Goal: Task Accomplishment & Management: Complete application form

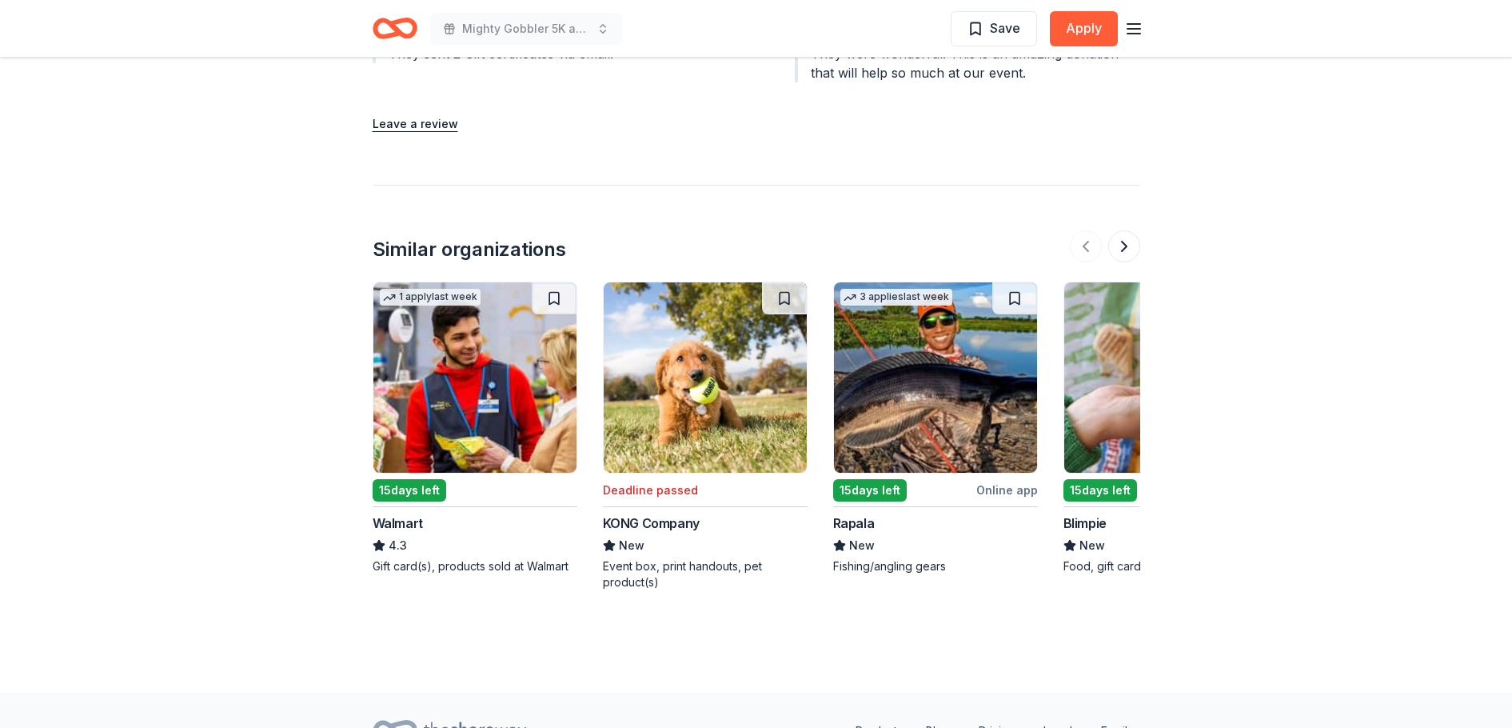
scroll to position [1733, 0]
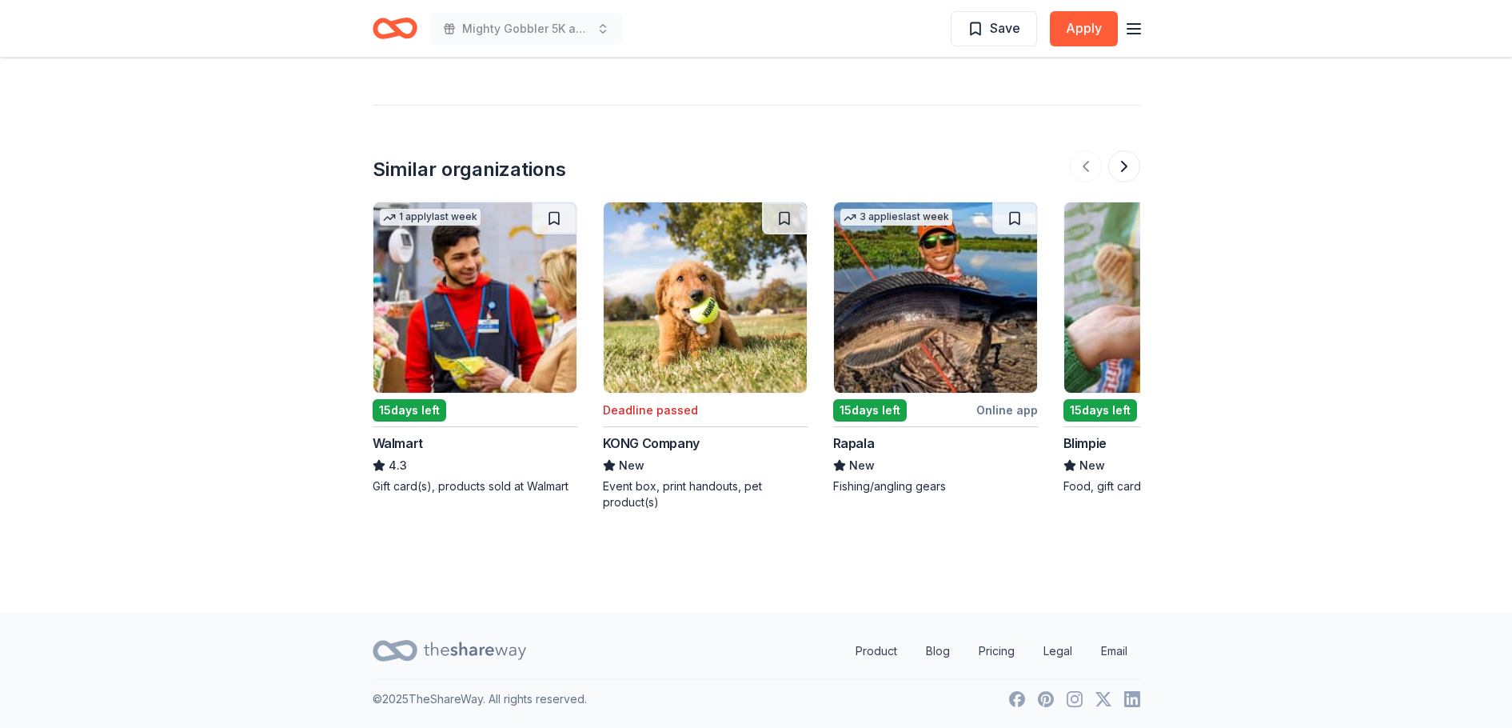
click at [1095, 405] on div "15 days left" at bounding box center [1100, 410] width 74 height 22
click at [1100, 404] on div "15 days left" at bounding box center [1100, 410] width 74 height 22
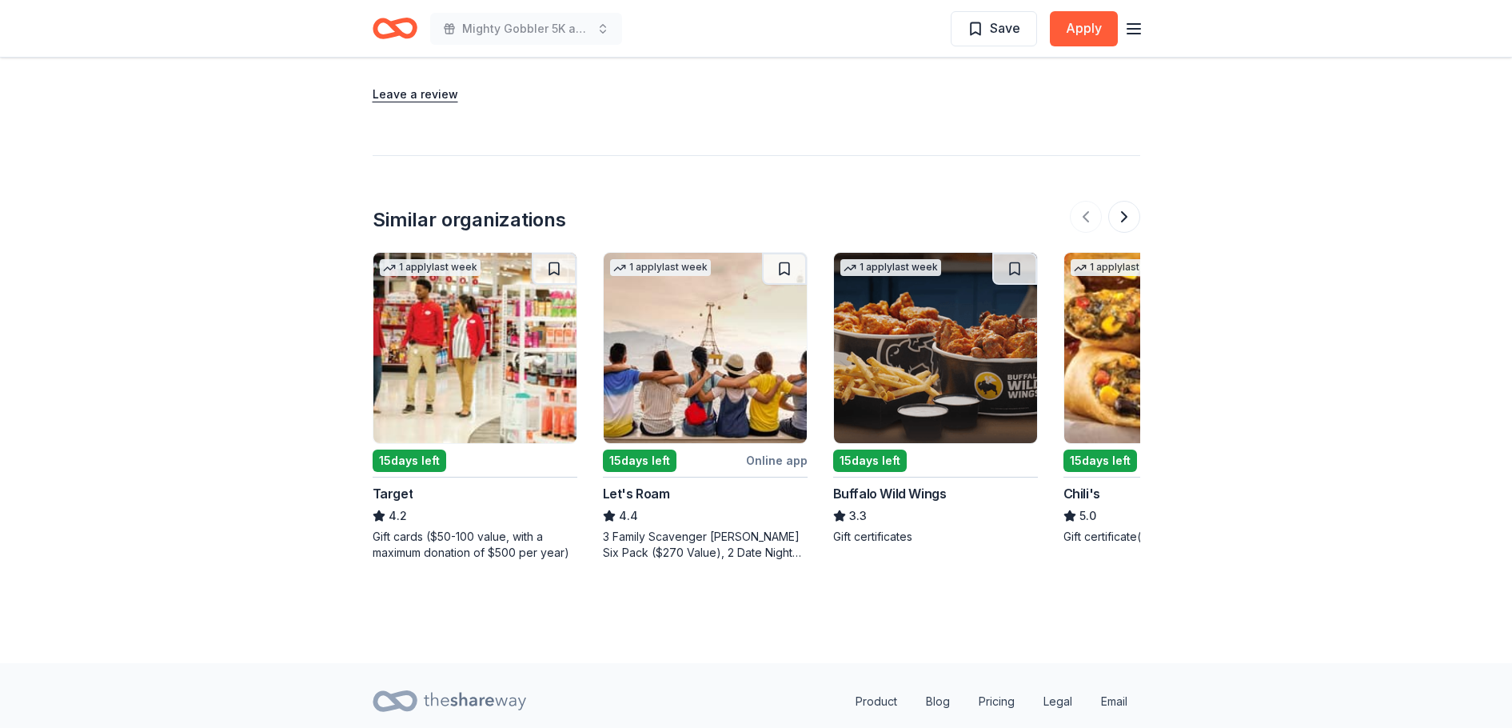
scroll to position [1557, 0]
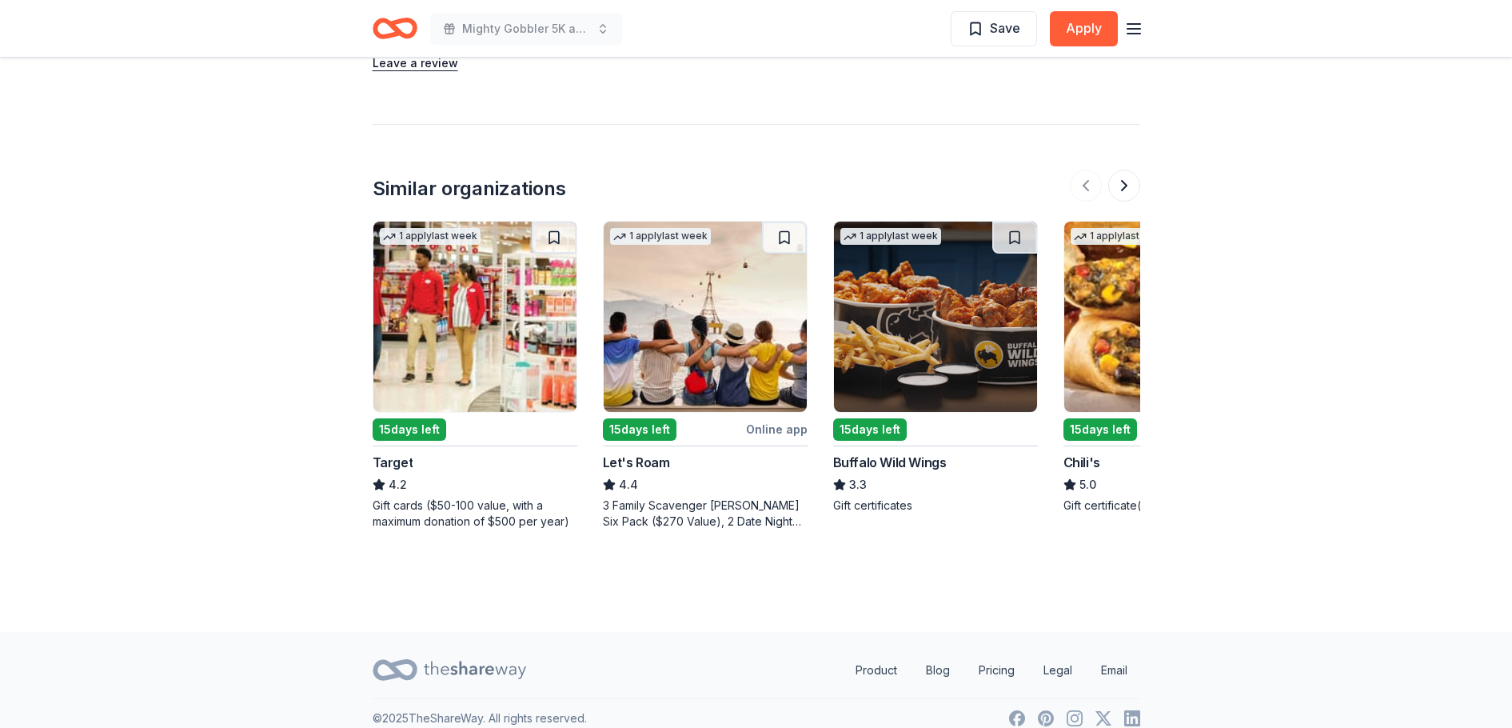
click at [875, 418] on div "15 days left" at bounding box center [870, 429] width 74 height 22
click at [1099, 418] on div "15 days left" at bounding box center [1100, 429] width 74 height 22
click at [873, 418] on div "15 days left" at bounding box center [870, 429] width 74 height 22
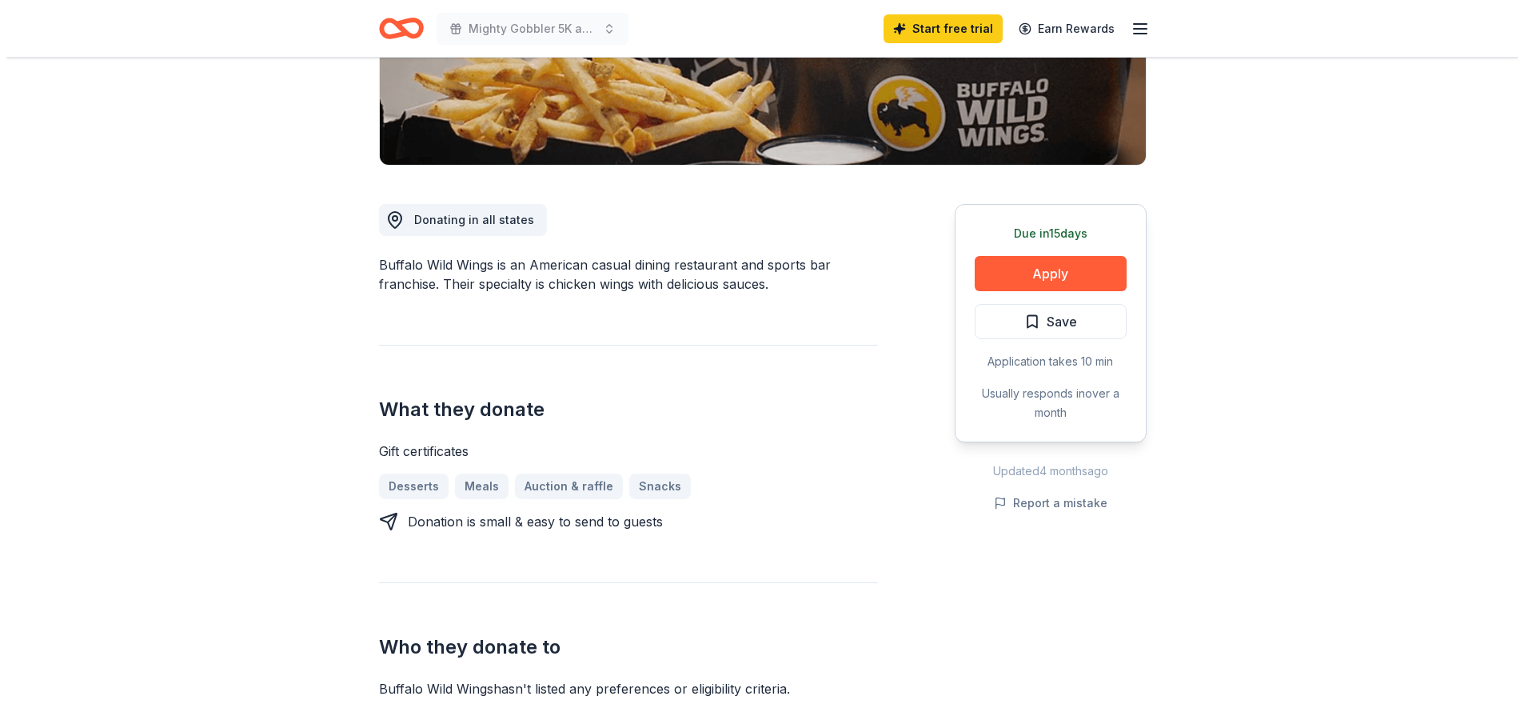
scroll to position [320, 0]
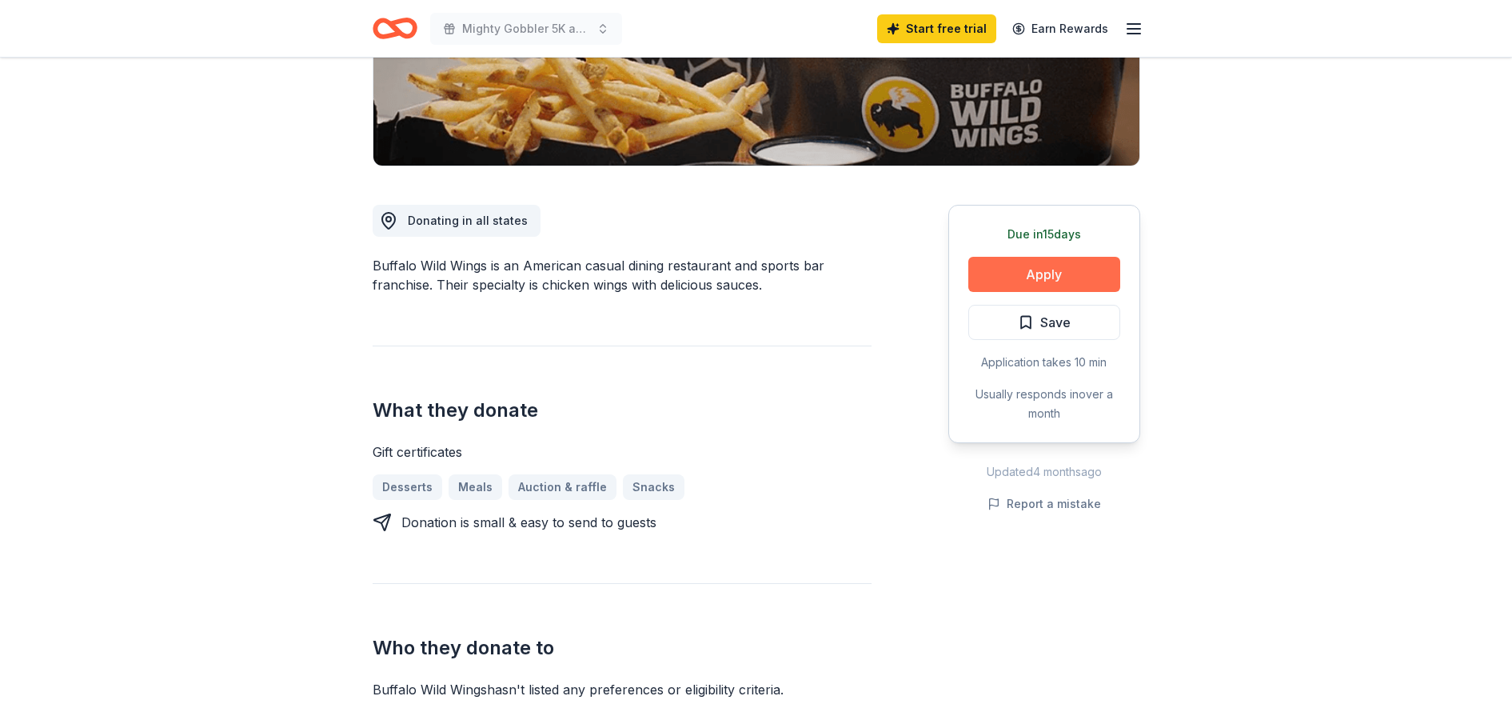
click at [1041, 267] on button "Apply" at bounding box center [1044, 274] width 152 height 35
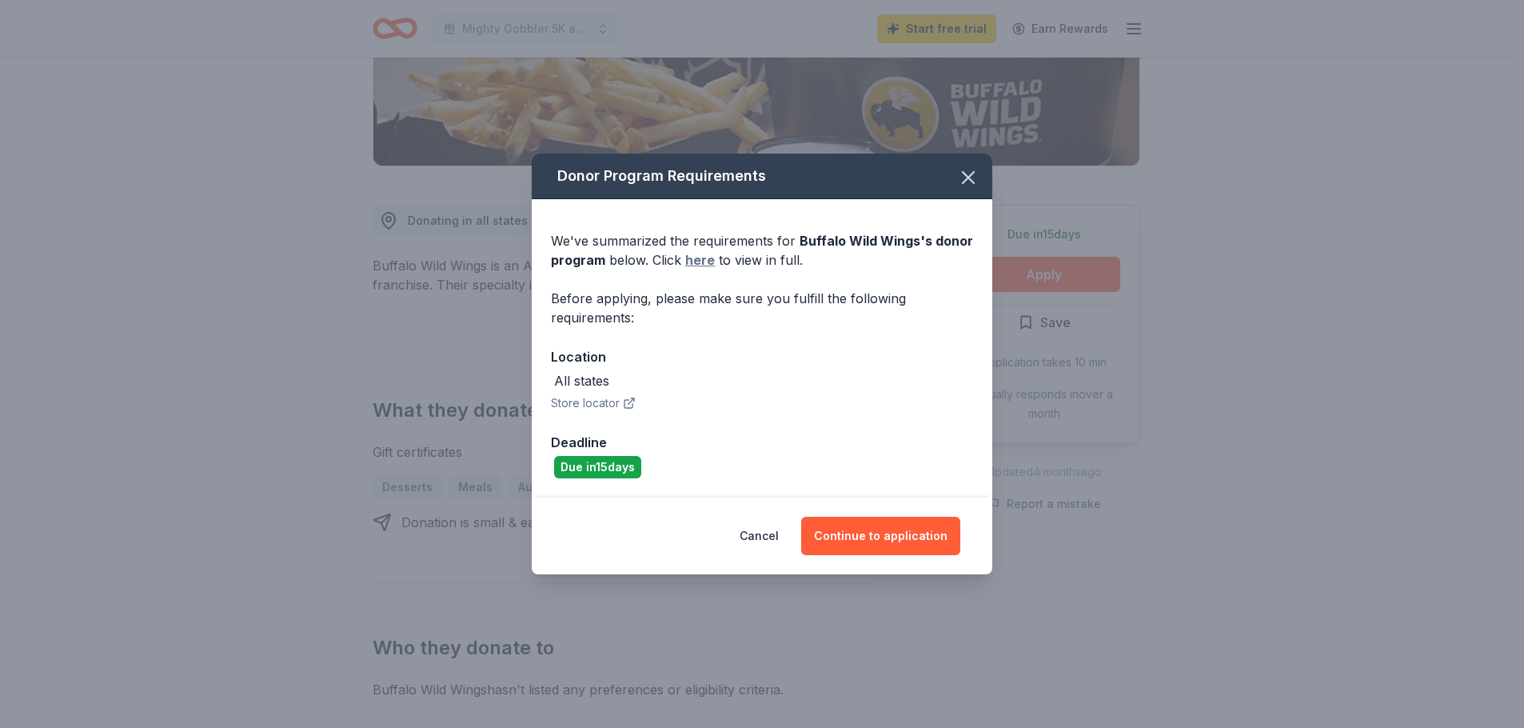
click at [696, 257] on link "here" at bounding box center [700, 259] width 30 height 19
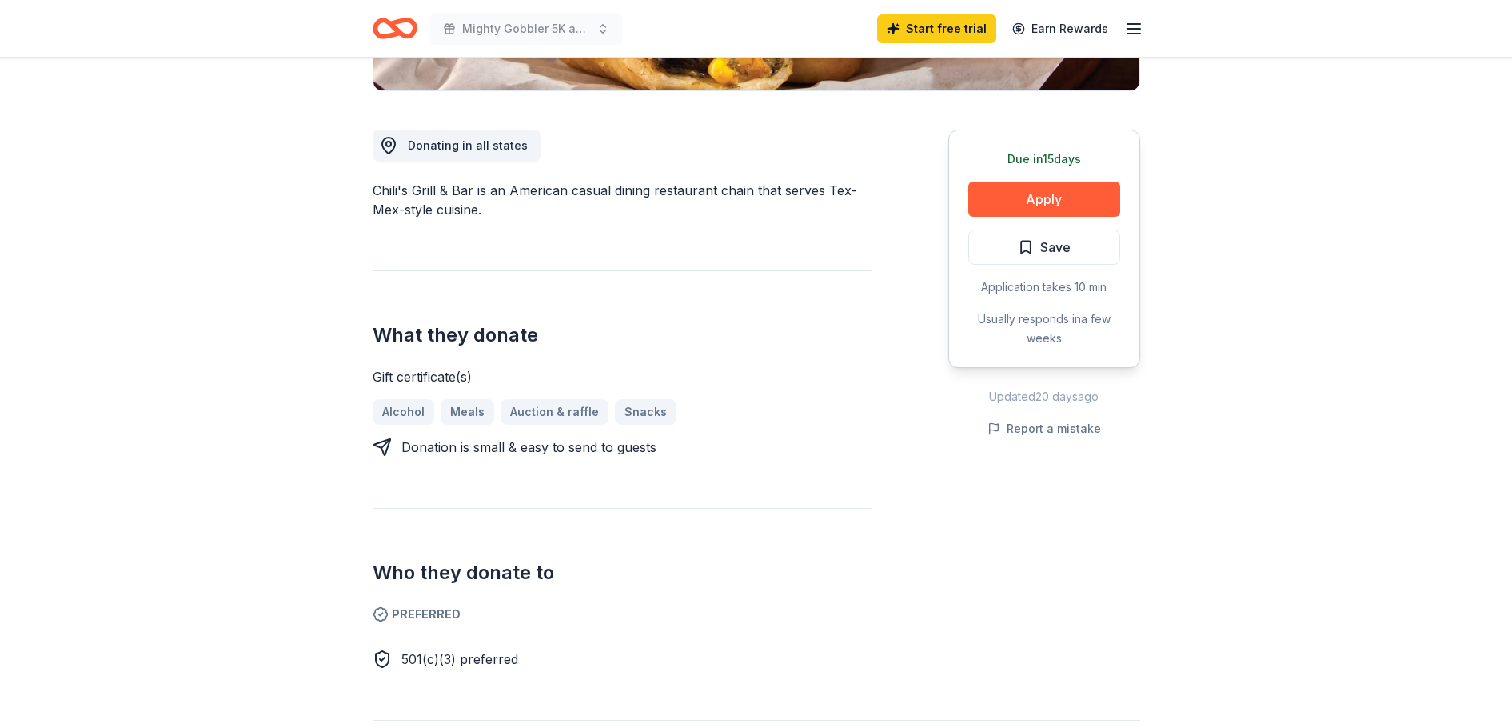
scroll to position [320, 0]
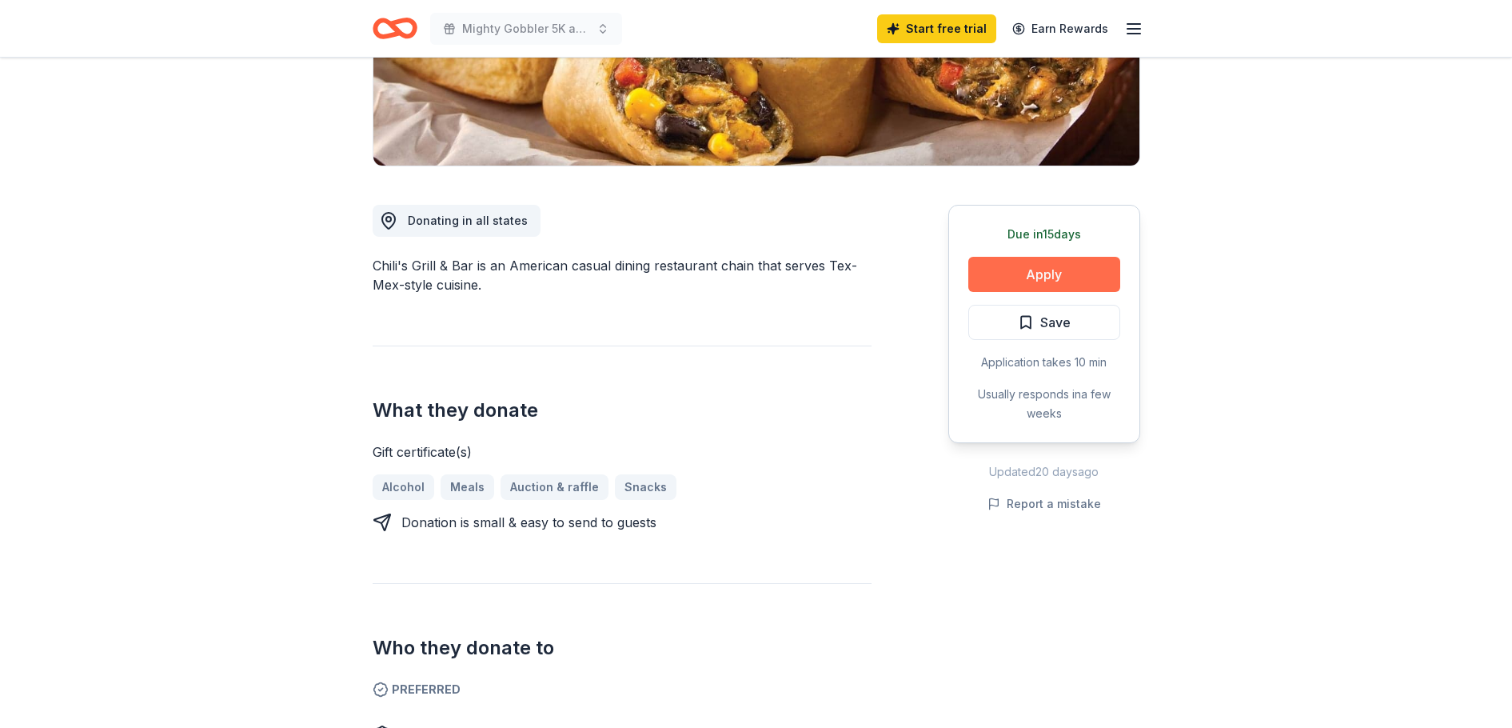
click at [1037, 267] on button "Apply" at bounding box center [1044, 274] width 152 height 35
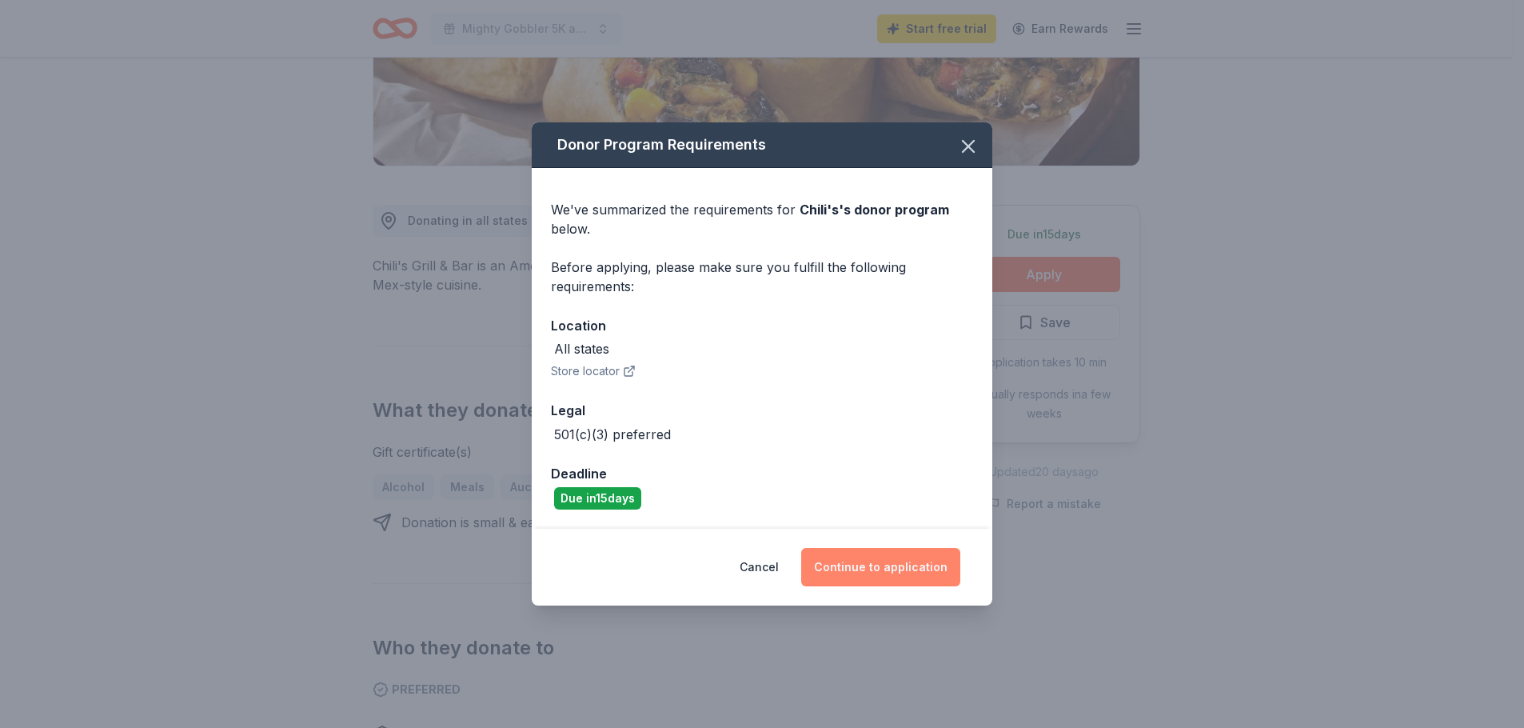
click at [868, 558] on button "Continue to application" at bounding box center [880, 567] width 159 height 38
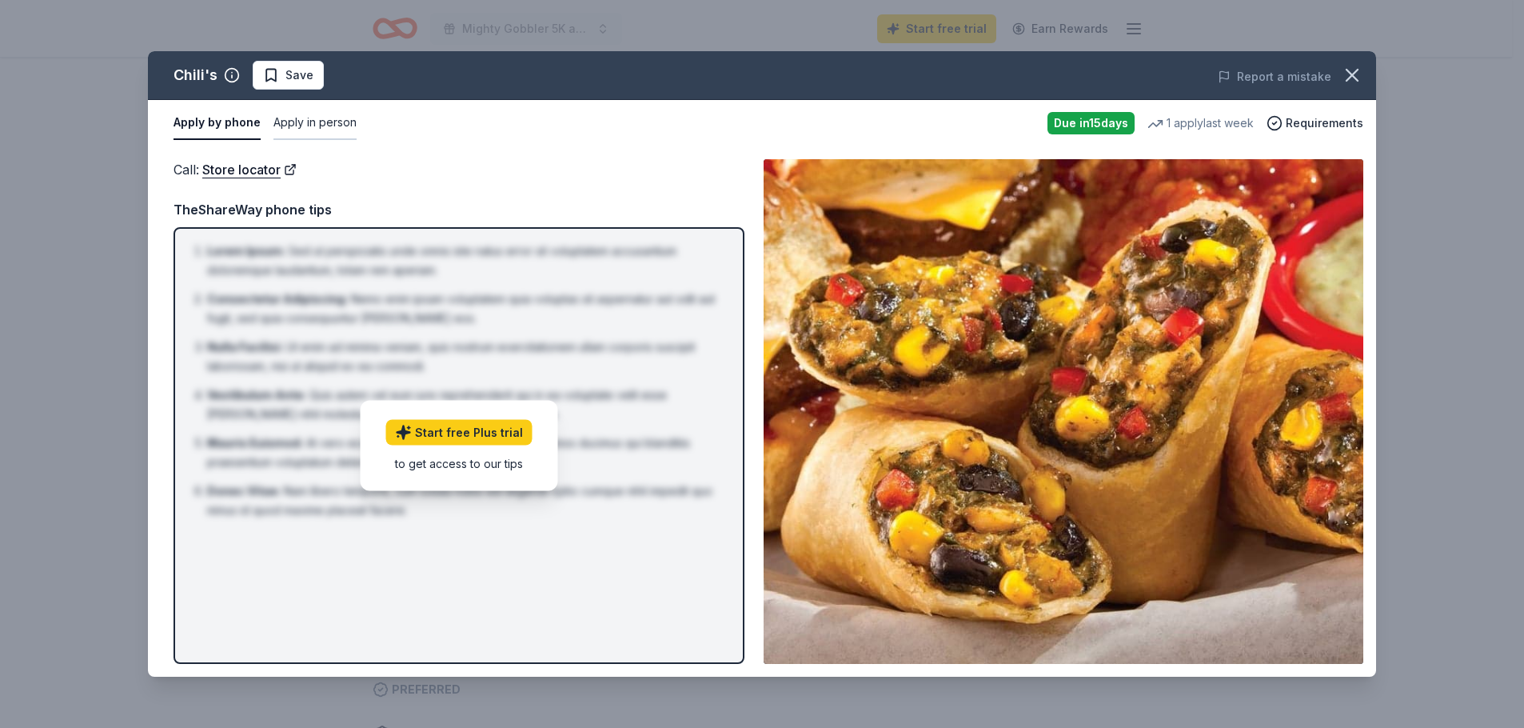
click at [319, 118] on button "Apply in person" at bounding box center [314, 123] width 83 height 34
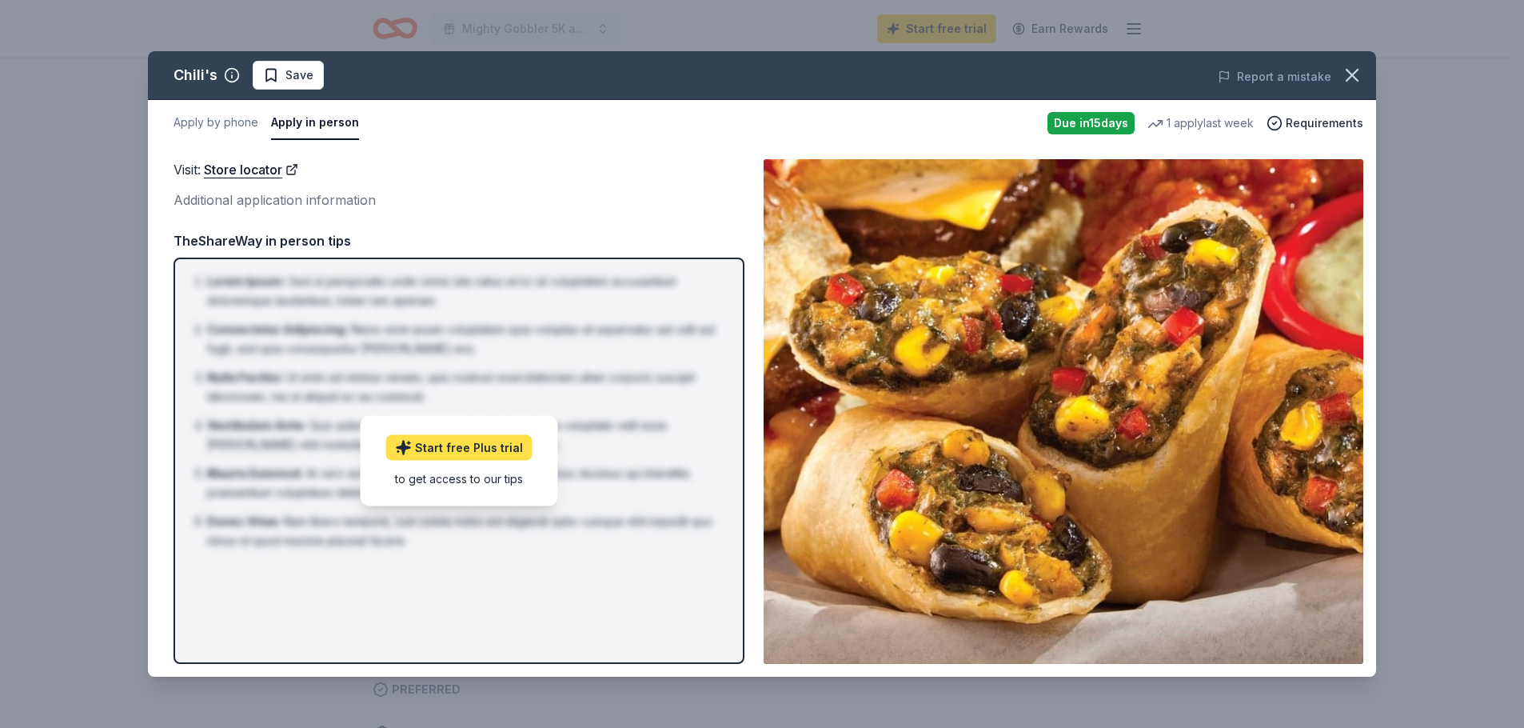
click at [485, 443] on link "Start free Plus trial" at bounding box center [459, 448] width 146 height 26
click at [1316, 119] on span "Requirements" at bounding box center [1325, 123] width 78 height 19
click at [1349, 74] on icon "button" at bounding box center [1352, 75] width 22 height 22
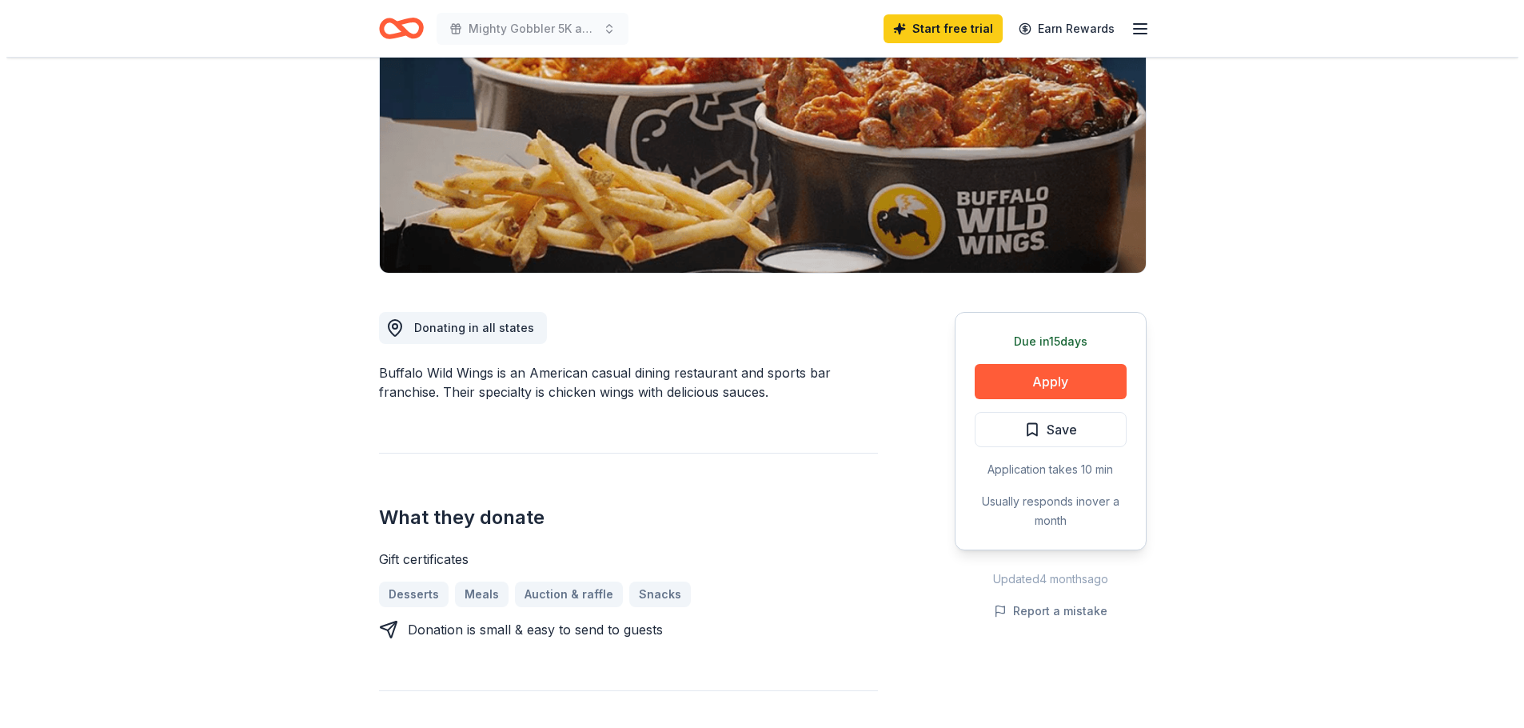
scroll to position [240, 0]
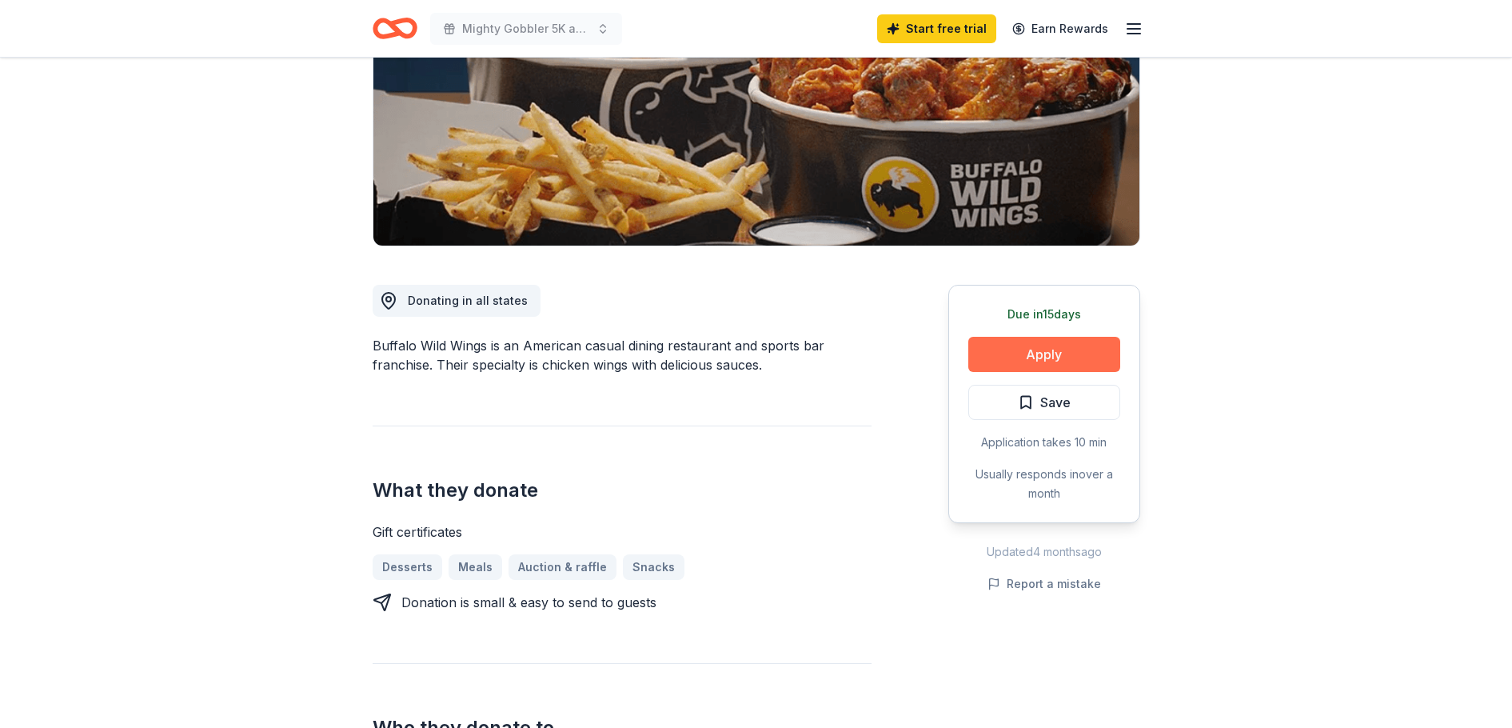
click at [1043, 349] on button "Apply" at bounding box center [1044, 354] width 152 height 35
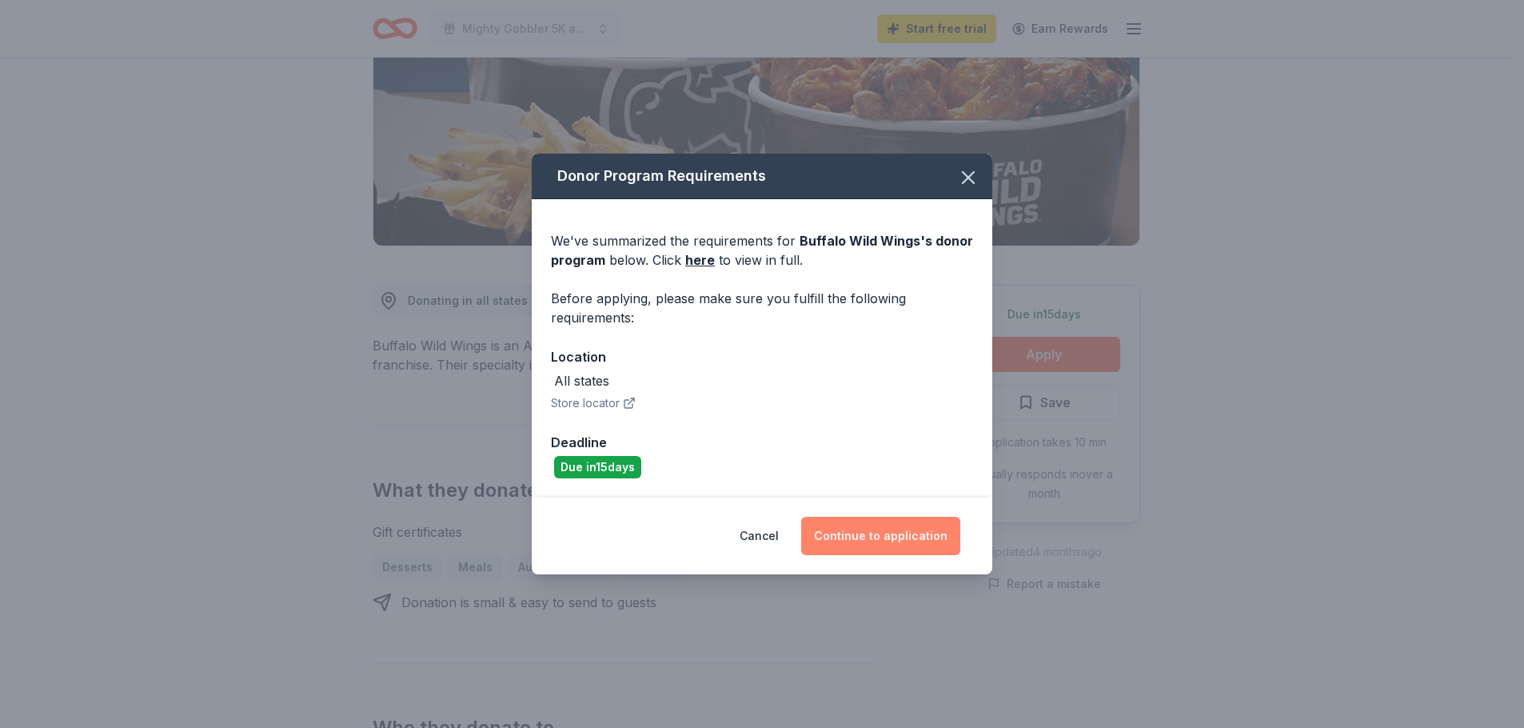
click at [868, 529] on button "Continue to application" at bounding box center [880, 536] width 159 height 38
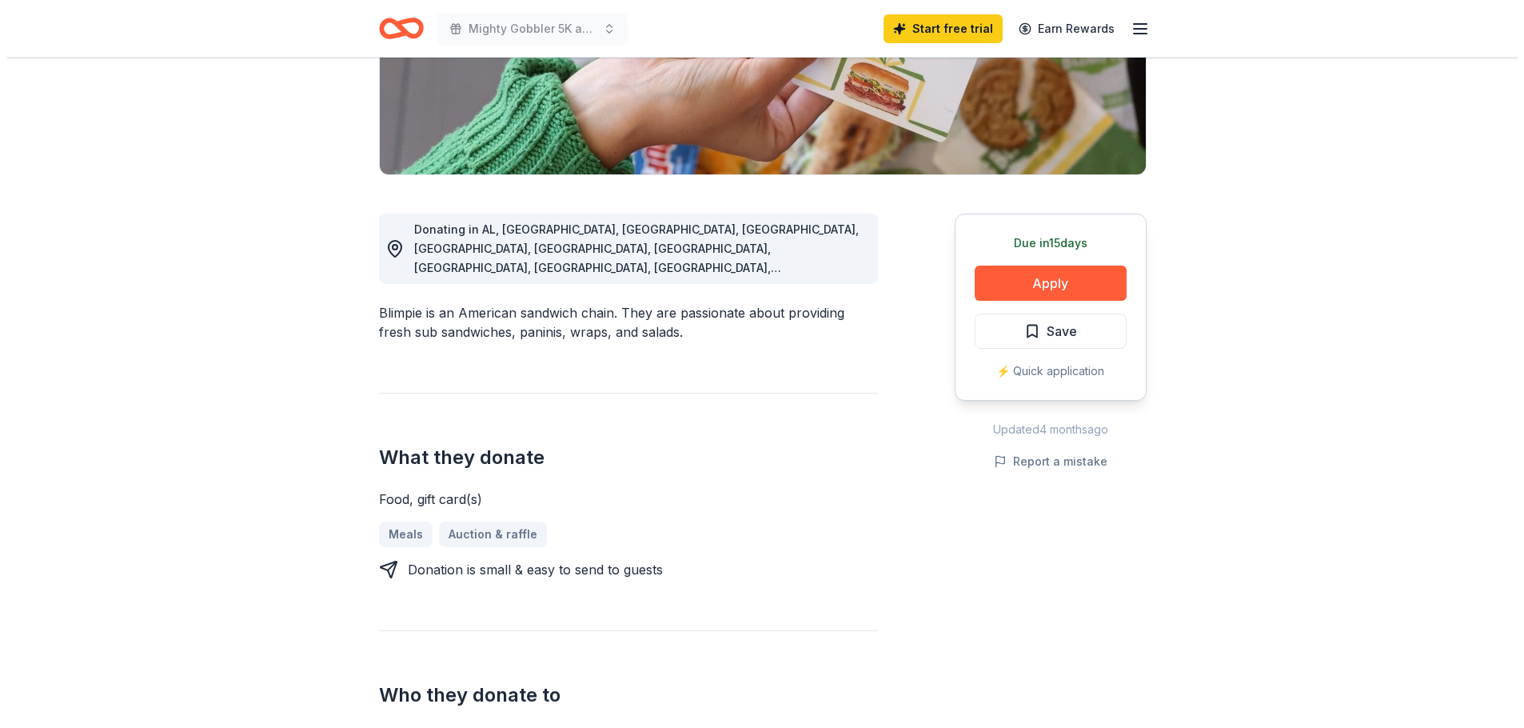
scroll to position [320, 0]
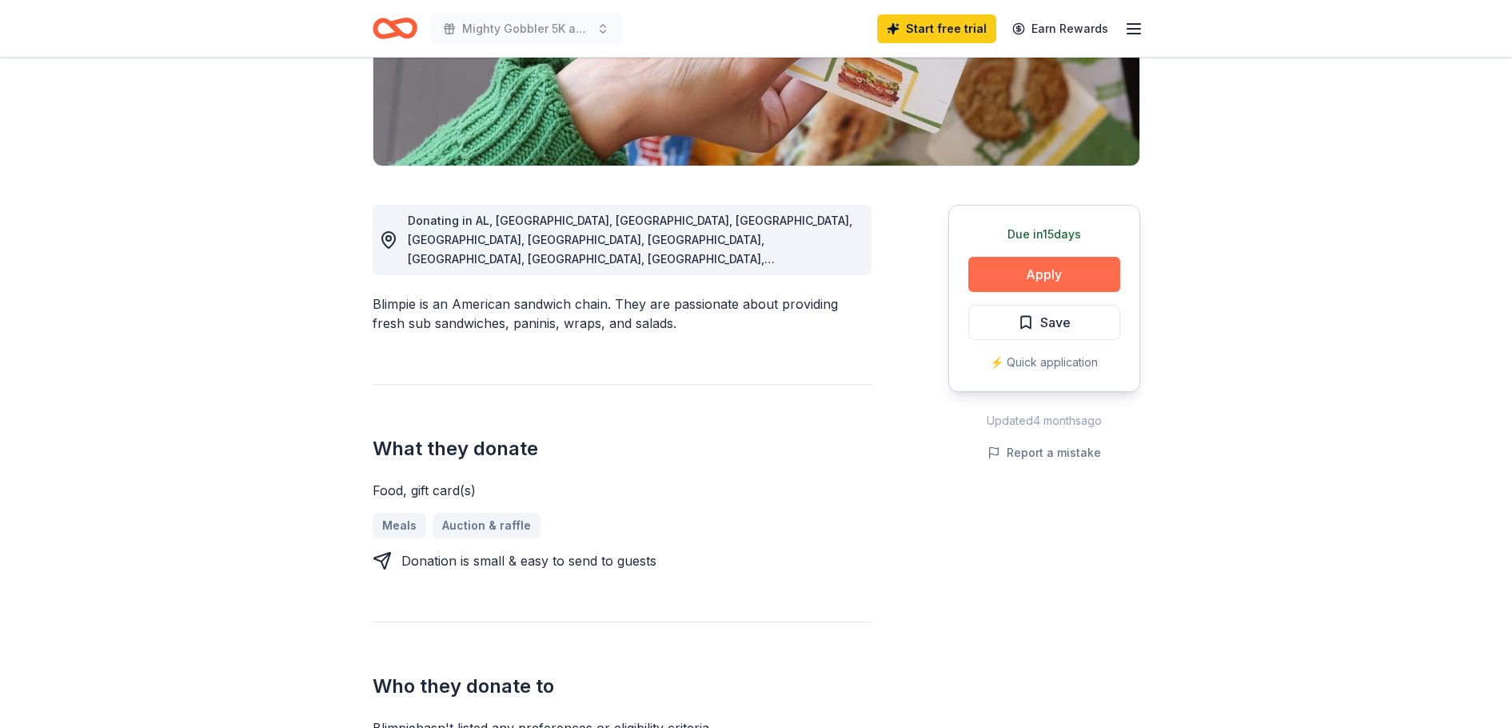
click at [1052, 270] on button "Apply" at bounding box center [1044, 274] width 152 height 35
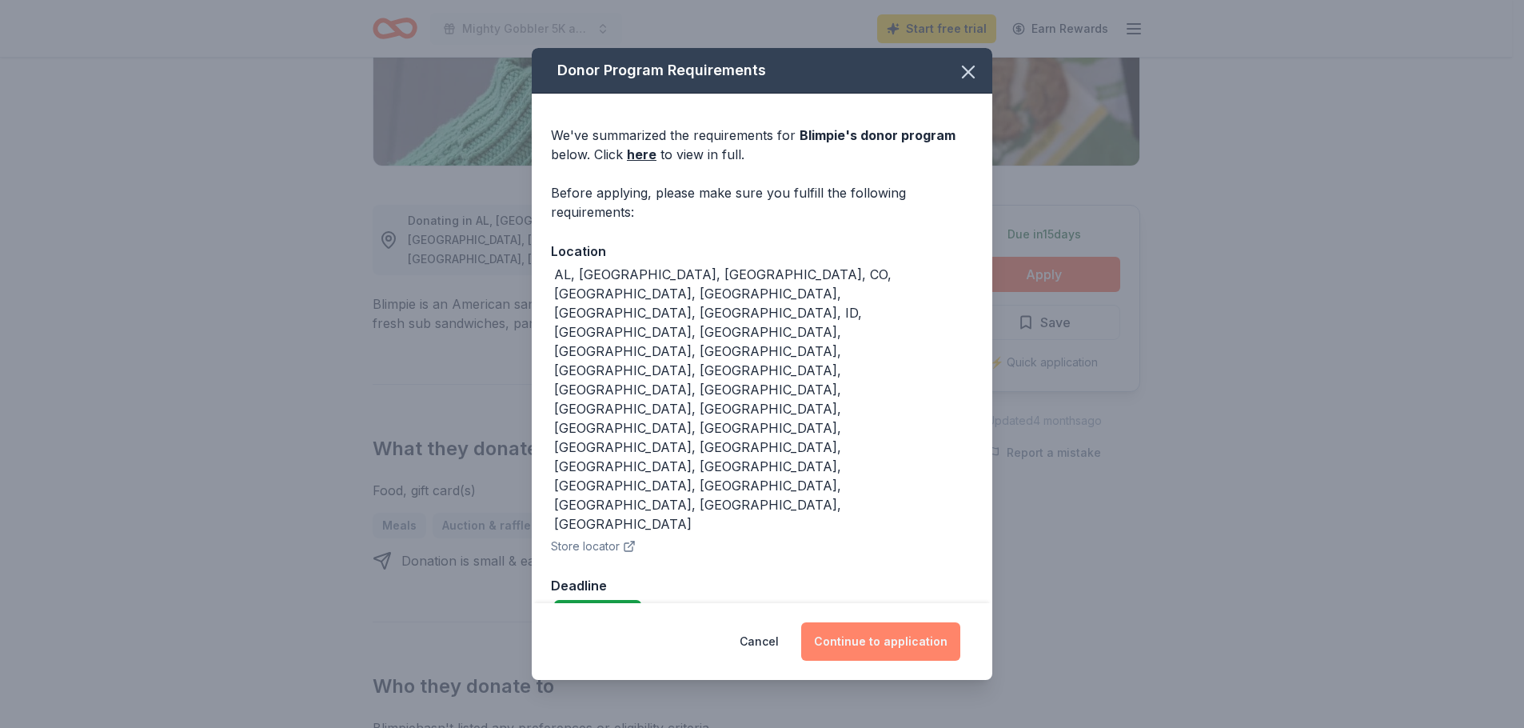
click at [887, 622] on button "Continue to application" at bounding box center [880, 641] width 159 height 38
